Goal: Connect with others: Follow creator

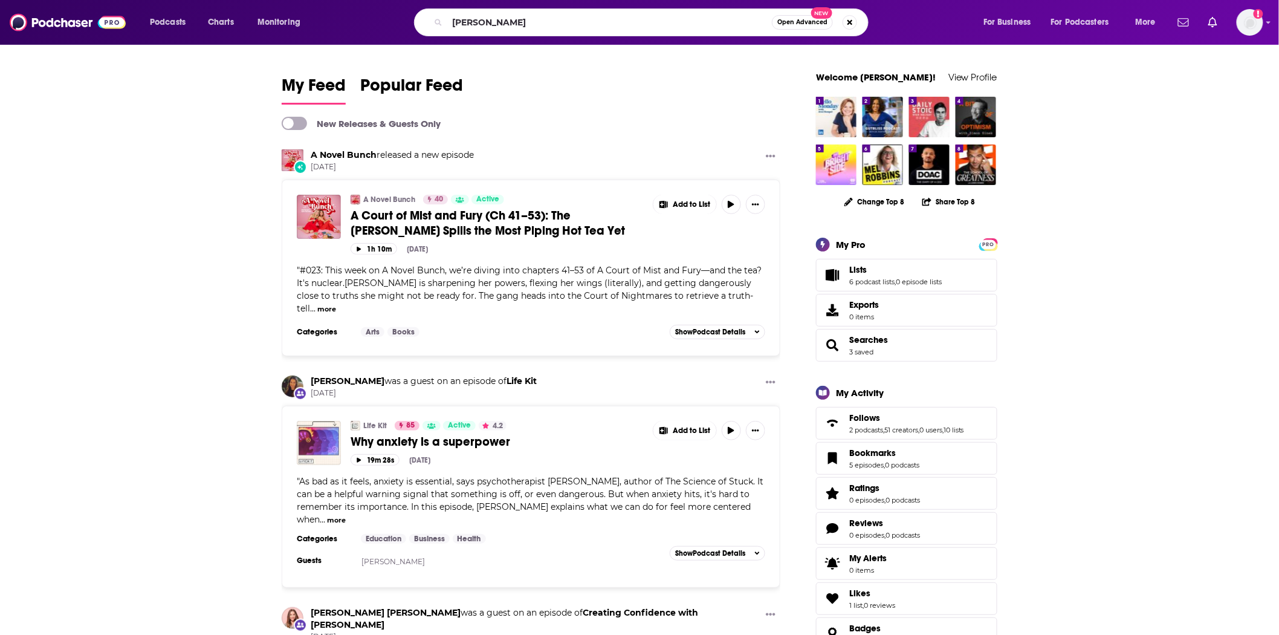
type input "[PERSON_NAME]"
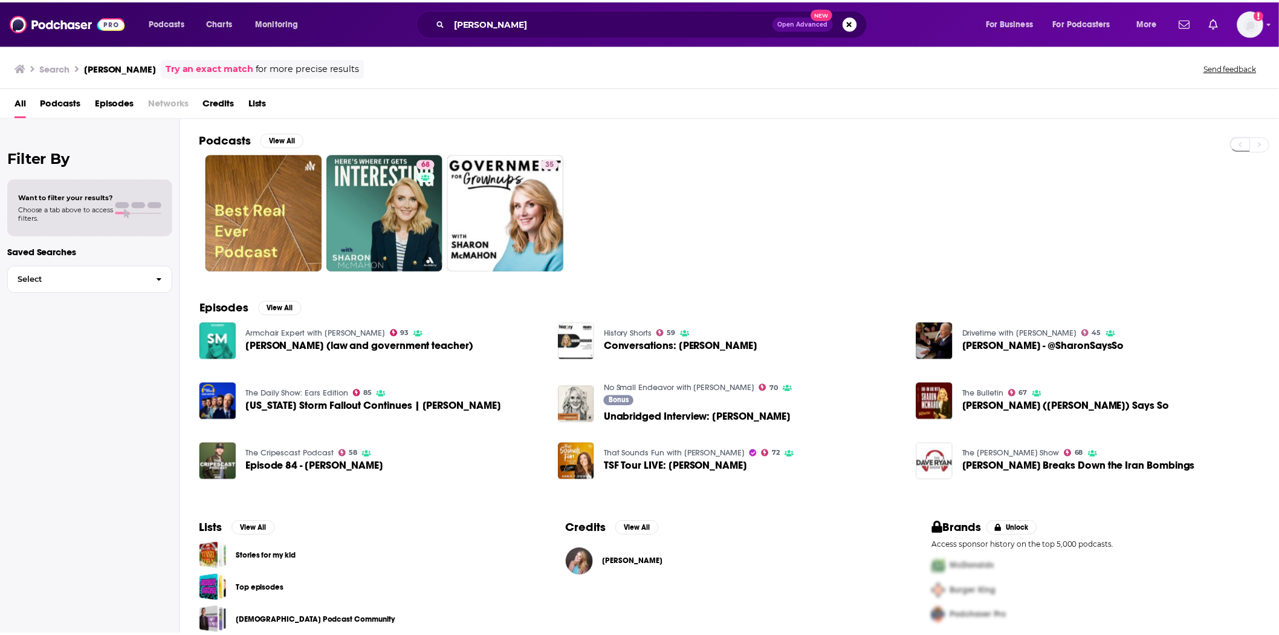
scroll to position [13, 0]
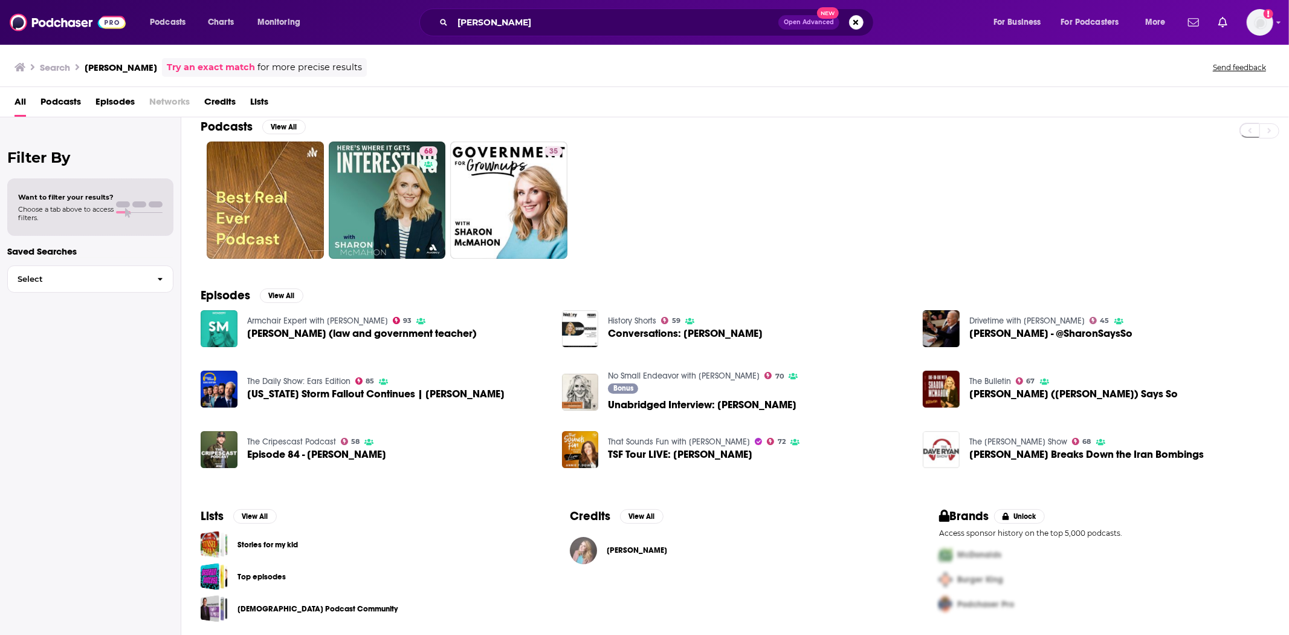
click at [593, 551] on img "Sharon McMahon" at bounding box center [583, 550] width 27 height 27
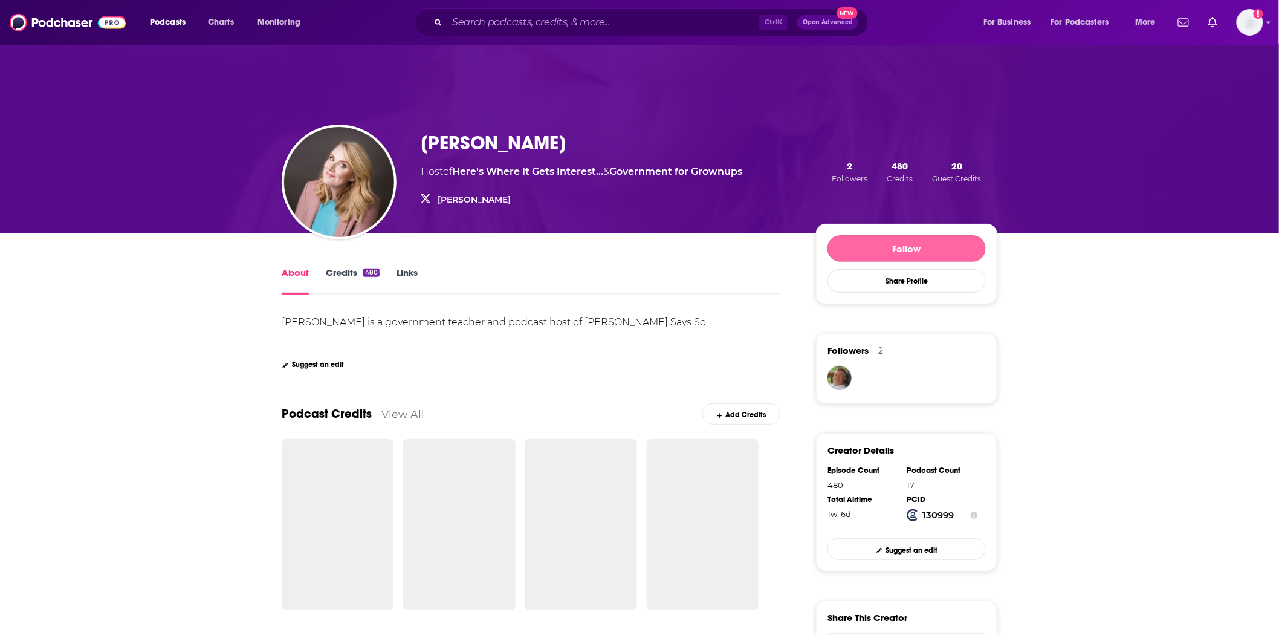
click at [891, 248] on button "Follow" at bounding box center [906, 248] width 158 height 27
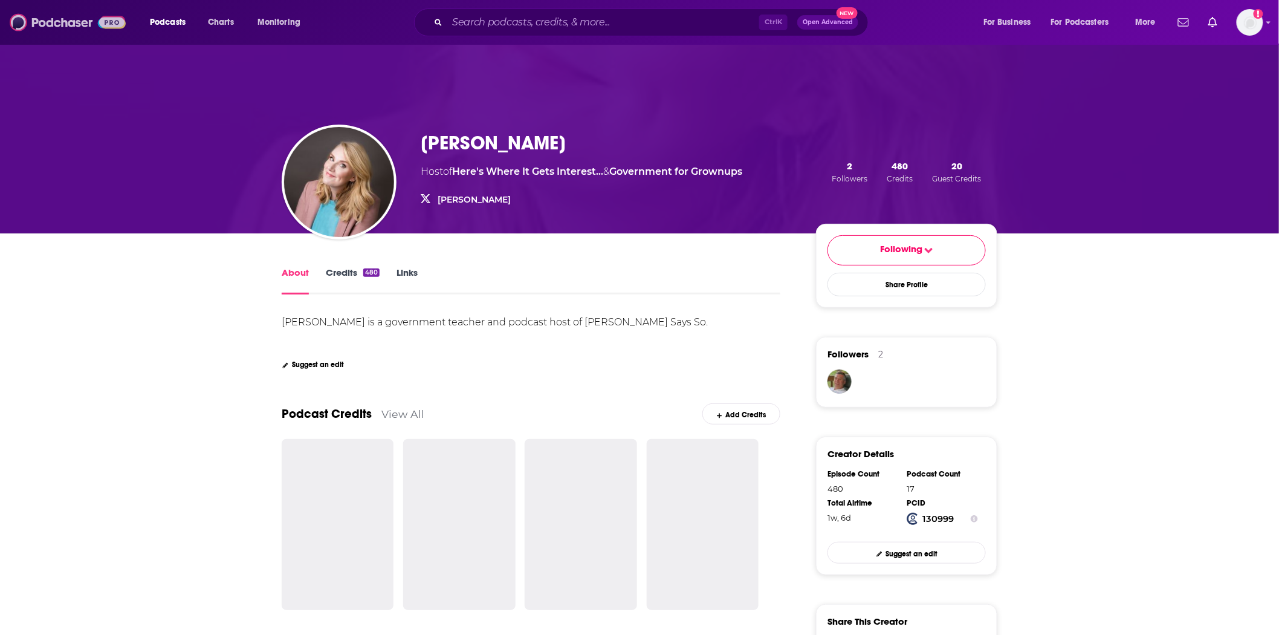
click at [59, 15] on img at bounding box center [68, 22] width 116 height 23
